Goal: Information Seeking & Learning: Check status

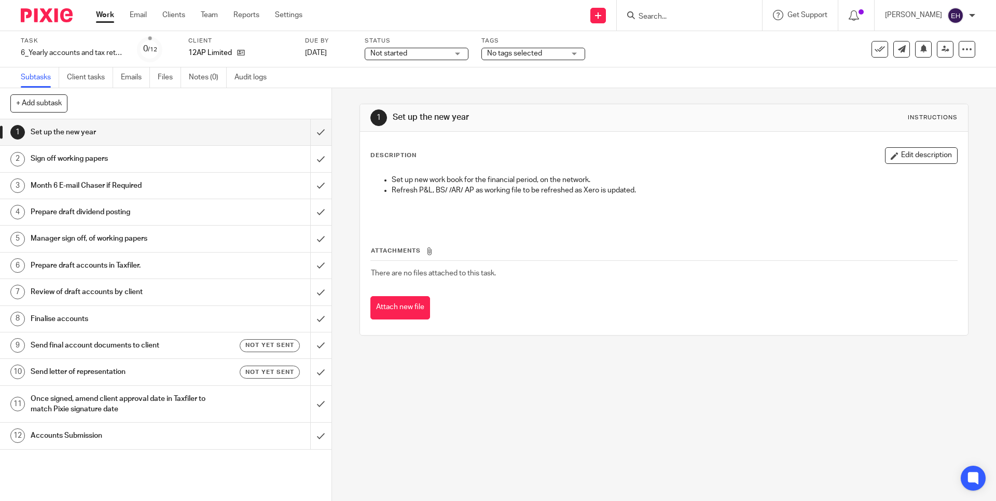
click at [662, 20] on form at bounding box center [692, 15] width 110 height 13
click at [661, 19] on input "Search" at bounding box center [683, 16] width 93 height 9
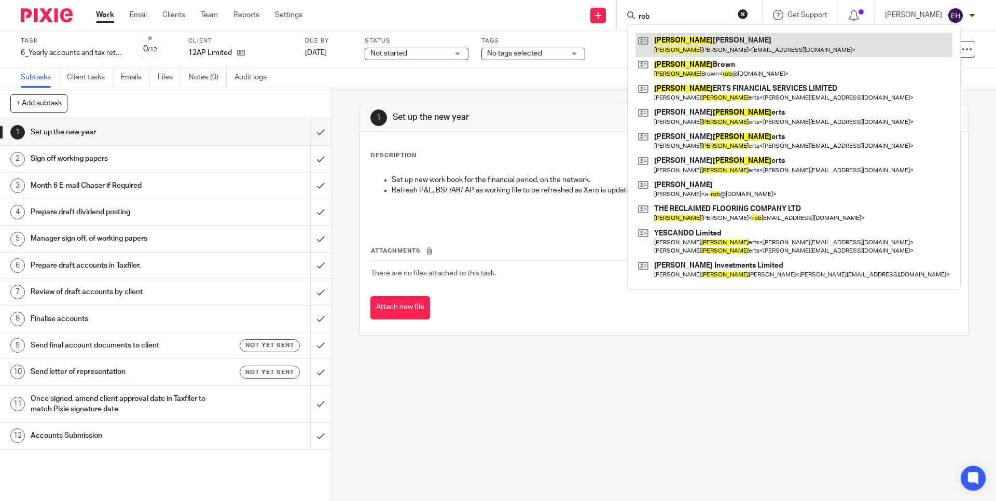
type input "rob"
click at [702, 36] on link at bounding box center [793, 45] width 317 height 24
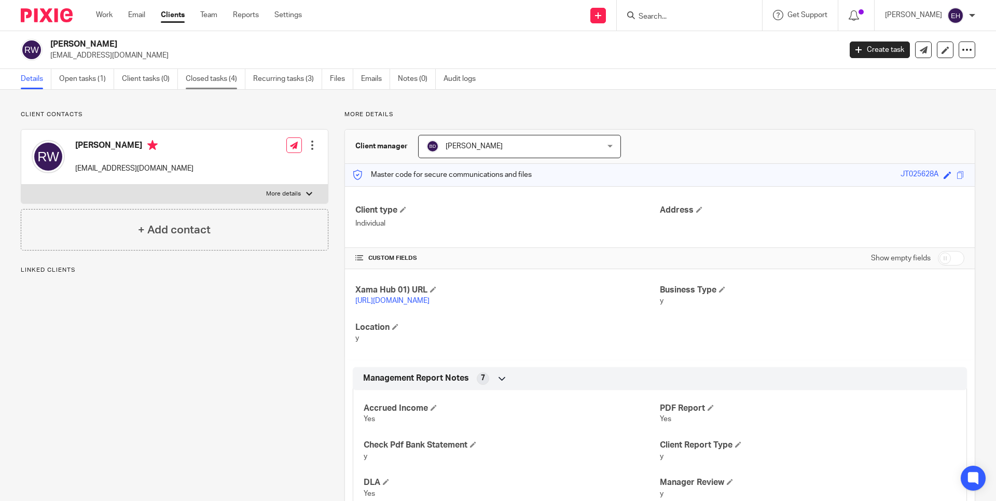
click at [234, 82] on link "Closed tasks (4)" at bounding box center [216, 79] width 60 height 20
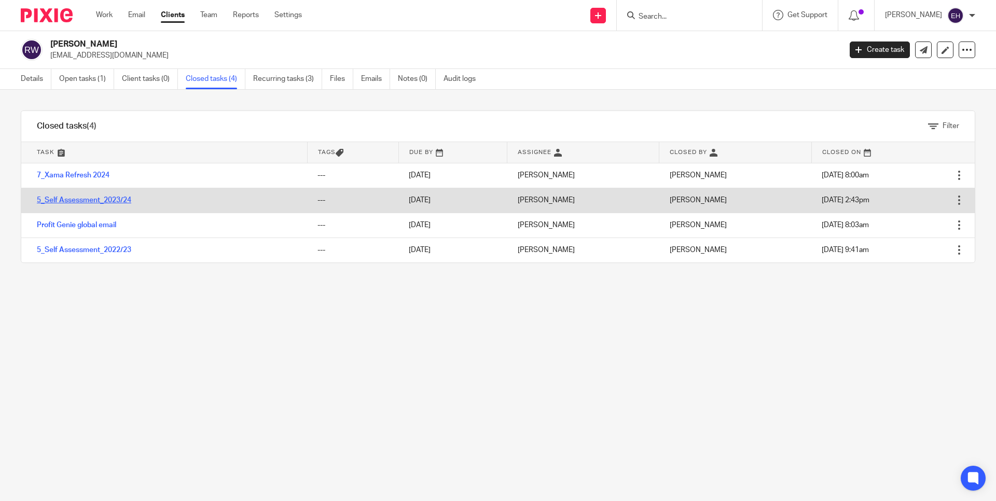
click at [119, 199] on link "5_Self Assessment_2023/24" at bounding box center [84, 200] width 94 height 7
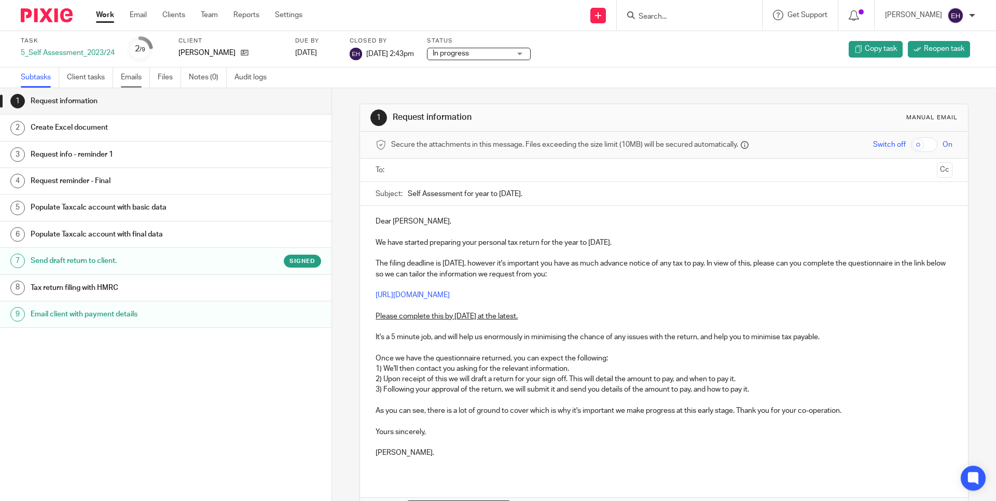
click at [126, 81] on link "Emails" at bounding box center [135, 77] width 29 height 20
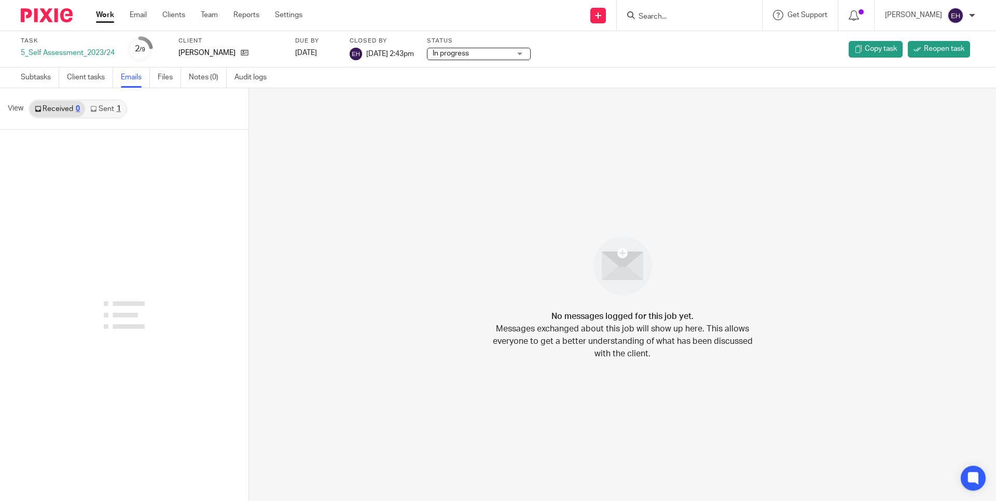
click at [117, 107] on div "1" at bounding box center [119, 108] width 4 height 7
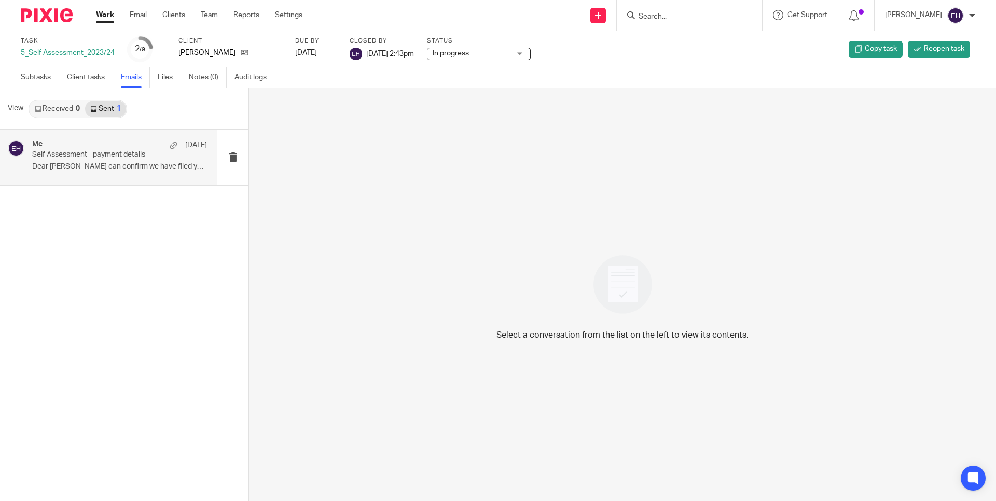
click at [132, 169] on p "Dear [PERSON_NAME] can confirm we have filed your..." at bounding box center [119, 166] width 175 height 9
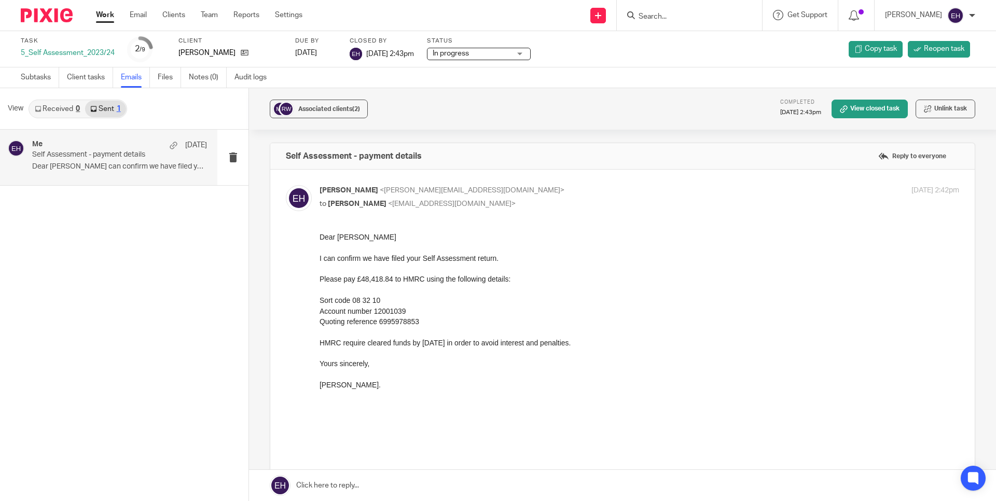
click at [758, 317] on p "Quoting reference 6995978853" at bounding box center [640, 321] width 640 height 10
